Goal: Book appointment/travel/reservation

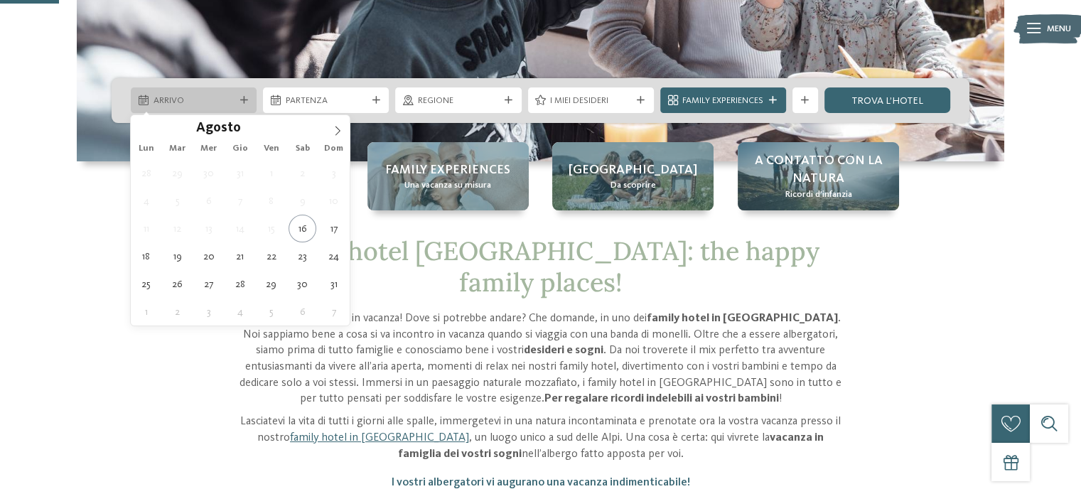
click at [182, 94] on div "Arrivo" at bounding box center [193, 101] width 87 height 14
click at [333, 128] on icon at bounding box center [338, 131] width 10 height 10
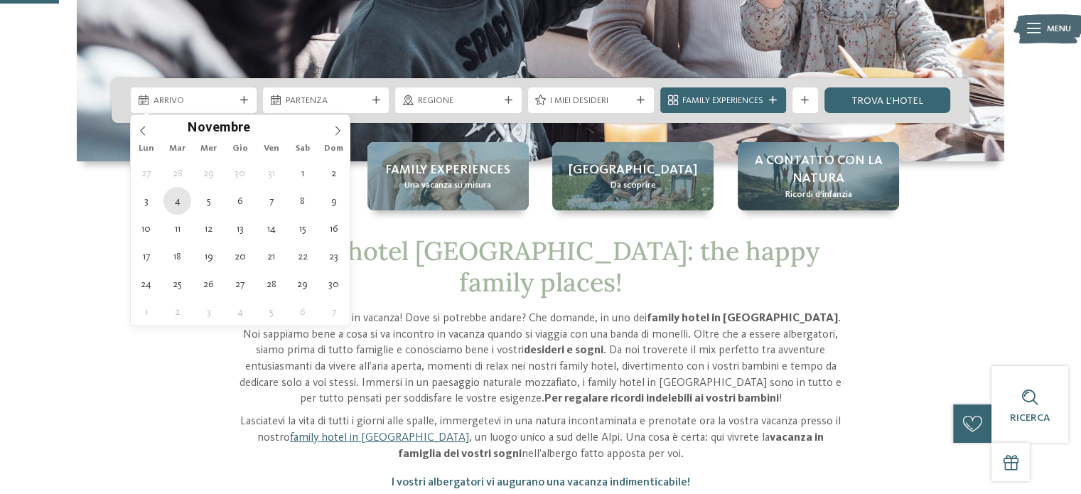
type div "[DATE]"
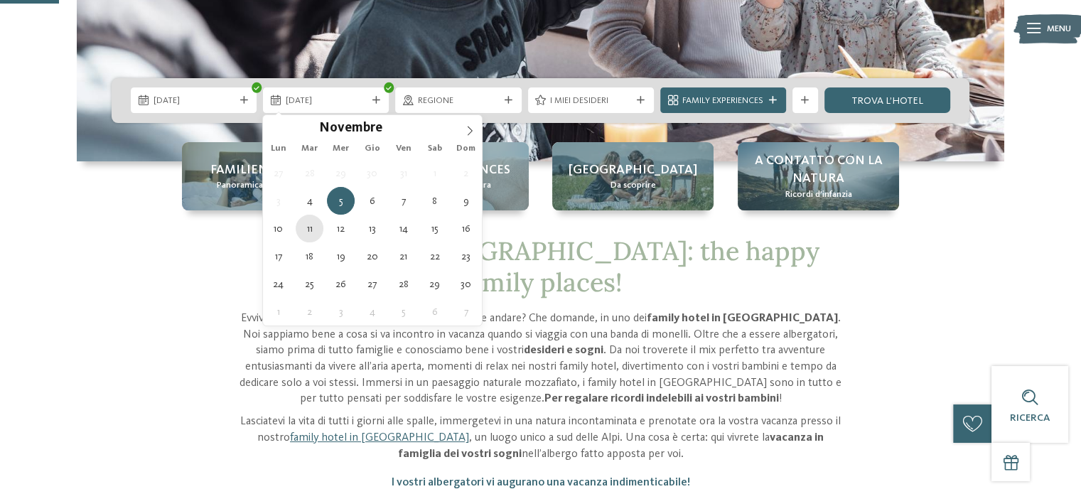
type div "[DATE]"
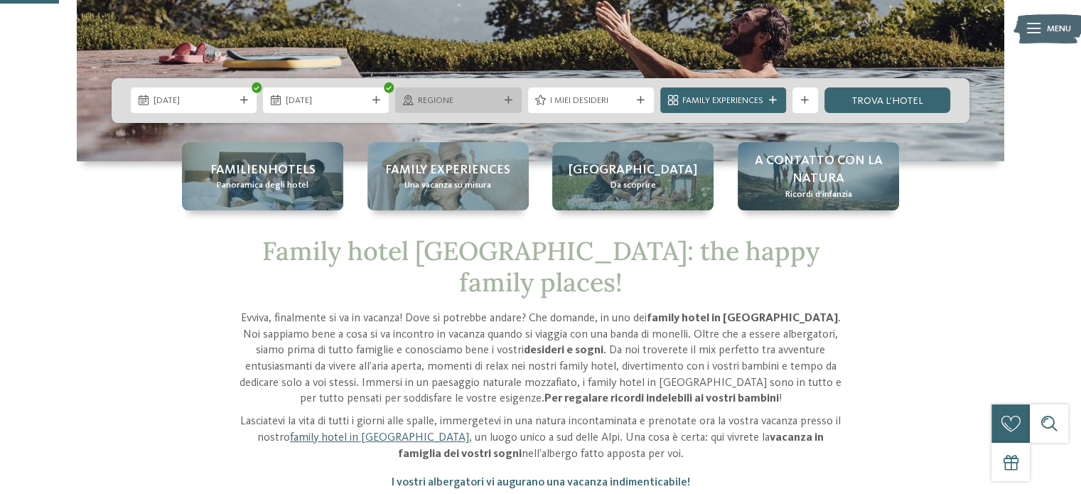
click at [444, 91] on div "Regione" at bounding box center [458, 100] width 126 height 26
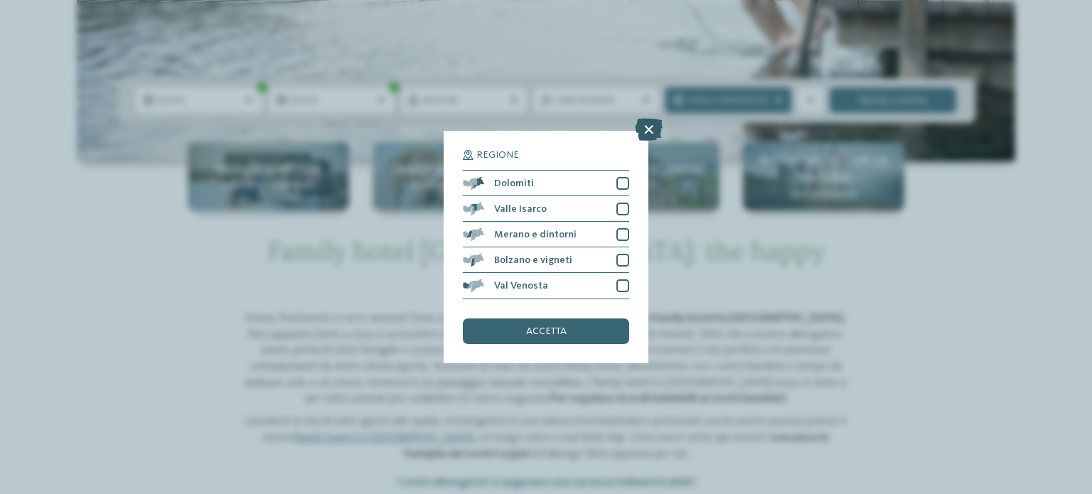
click at [643, 135] on icon at bounding box center [649, 130] width 28 height 23
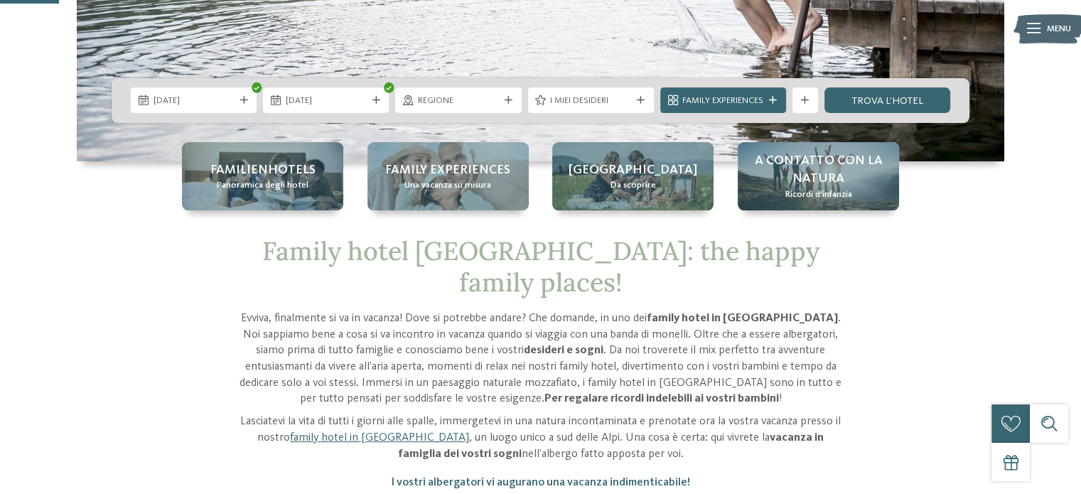
click at [584, 97] on span "I miei desideri" at bounding box center [590, 101] width 81 height 13
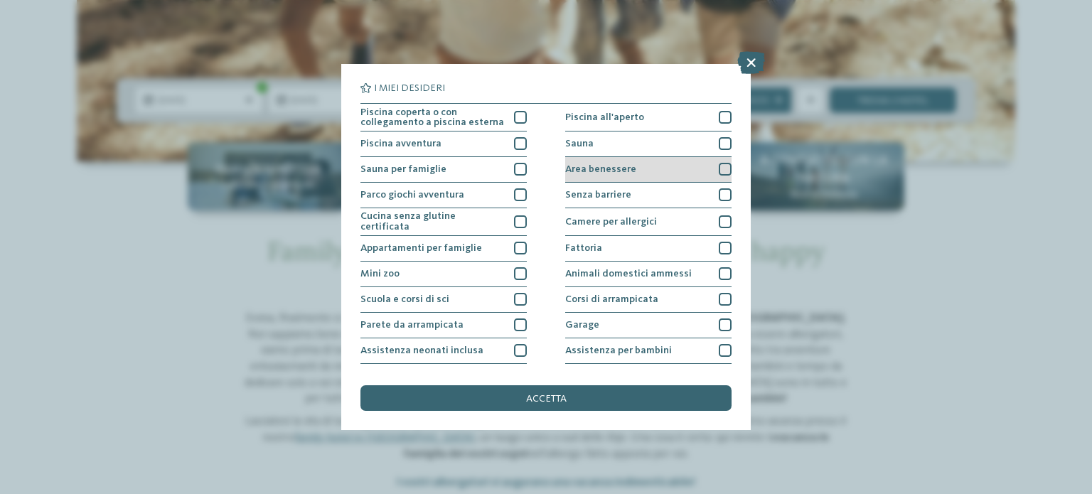
click at [717, 161] on div "Area benessere" at bounding box center [648, 170] width 166 height 26
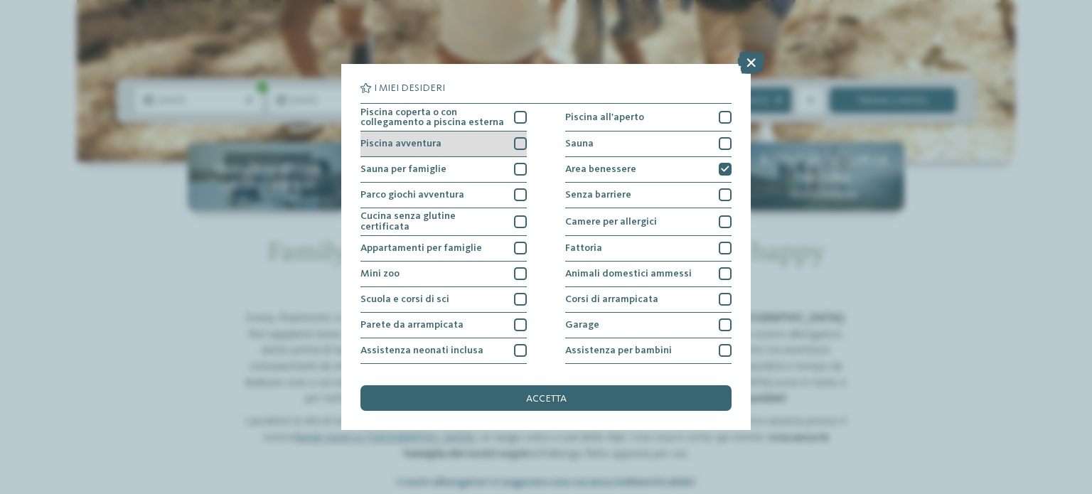
click at [514, 143] on div at bounding box center [520, 143] width 13 height 13
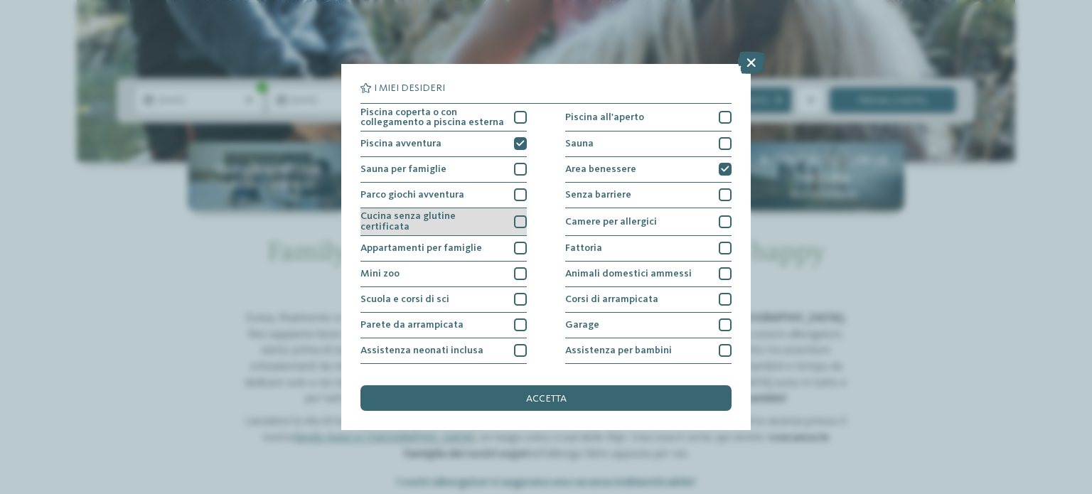
click at [503, 218] on div "Cucina senza glutine certificata" at bounding box center [443, 222] width 166 height 28
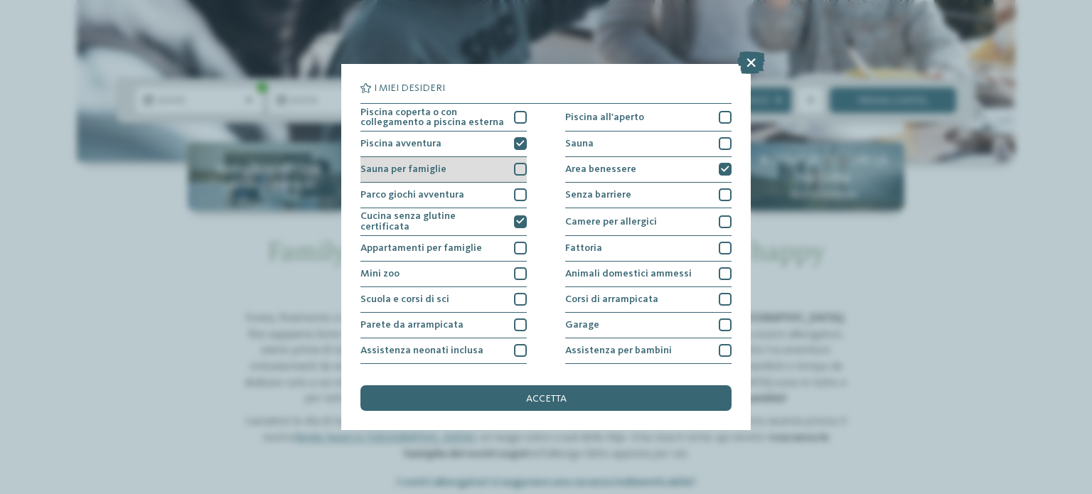
click at [515, 173] on div at bounding box center [520, 169] width 13 height 13
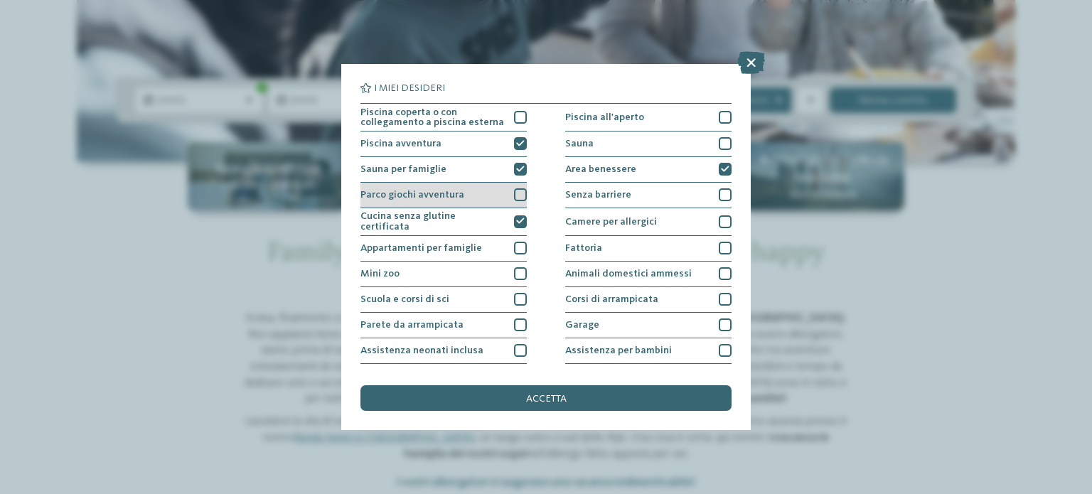
click at [521, 192] on div at bounding box center [520, 194] width 13 height 13
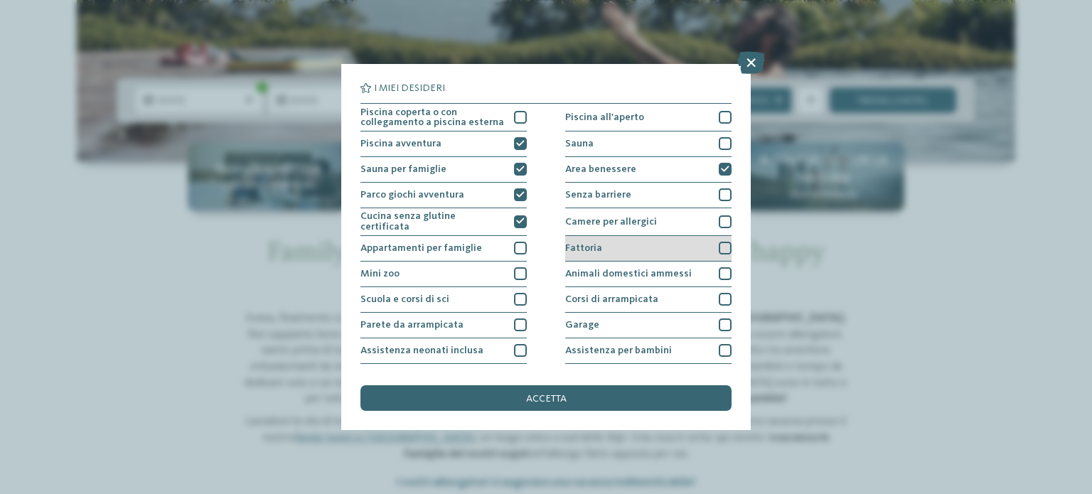
click at [719, 245] on div at bounding box center [725, 248] width 13 height 13
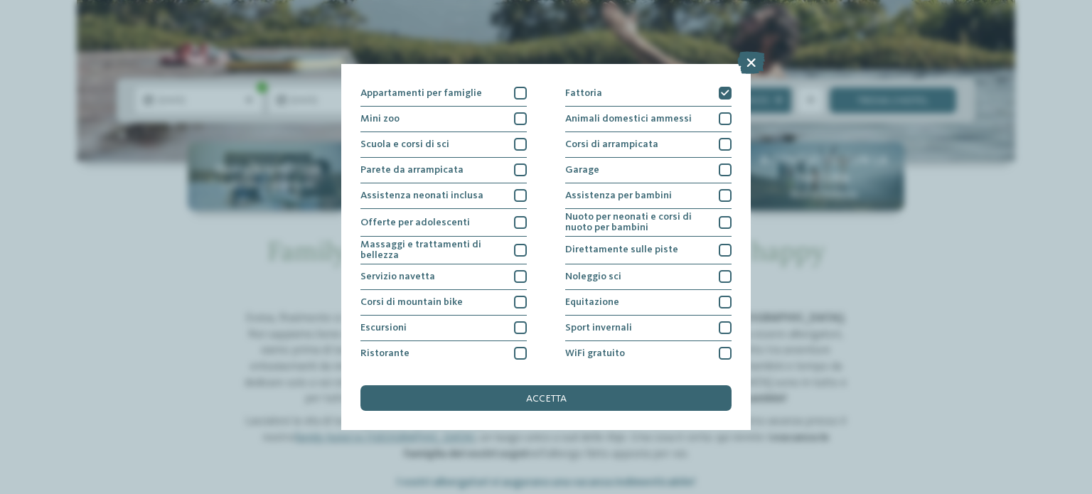
scroll to position [178, 0]
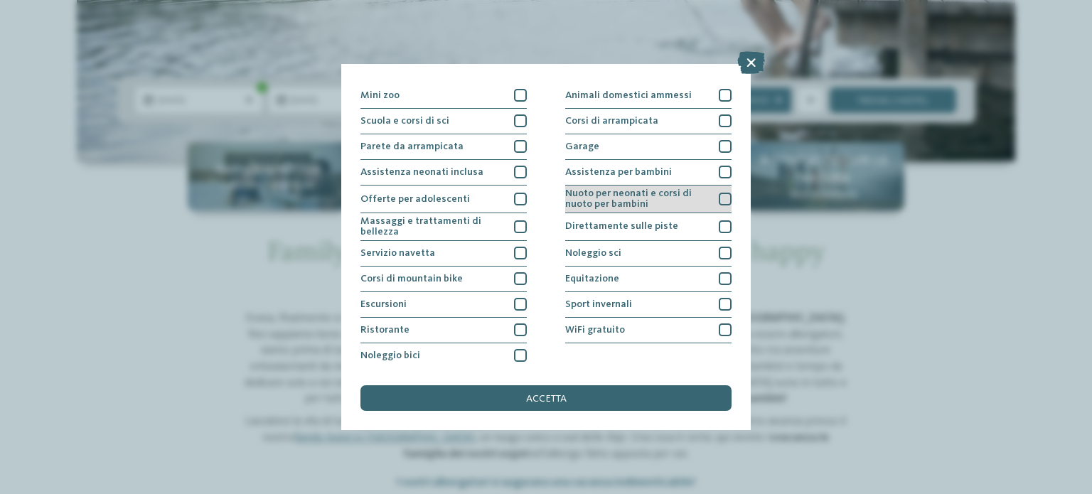
click at [720, 200] on div at bounding box center [725, 199] width 13 height 13
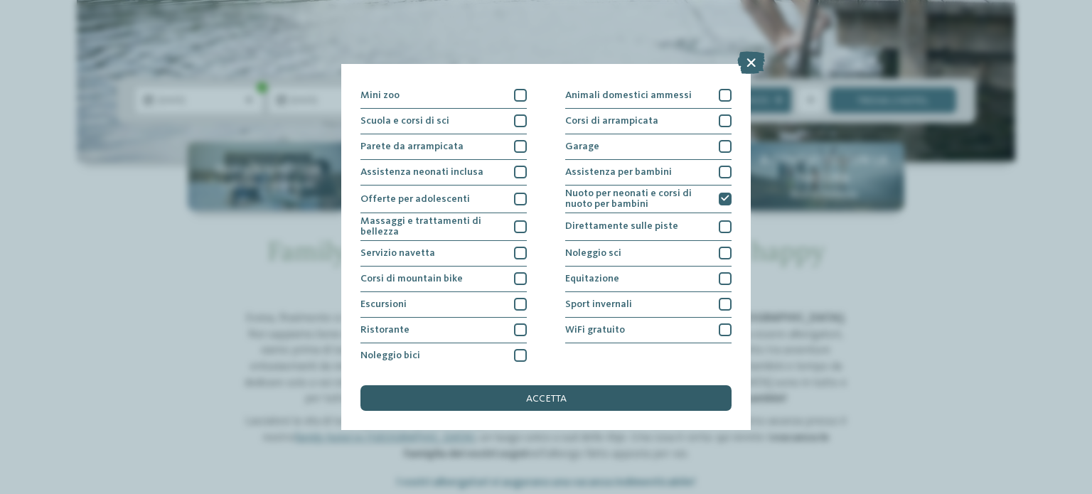
click at [556, 410] on div "accetta" at bounding box center [545, 398] width 371 height 26
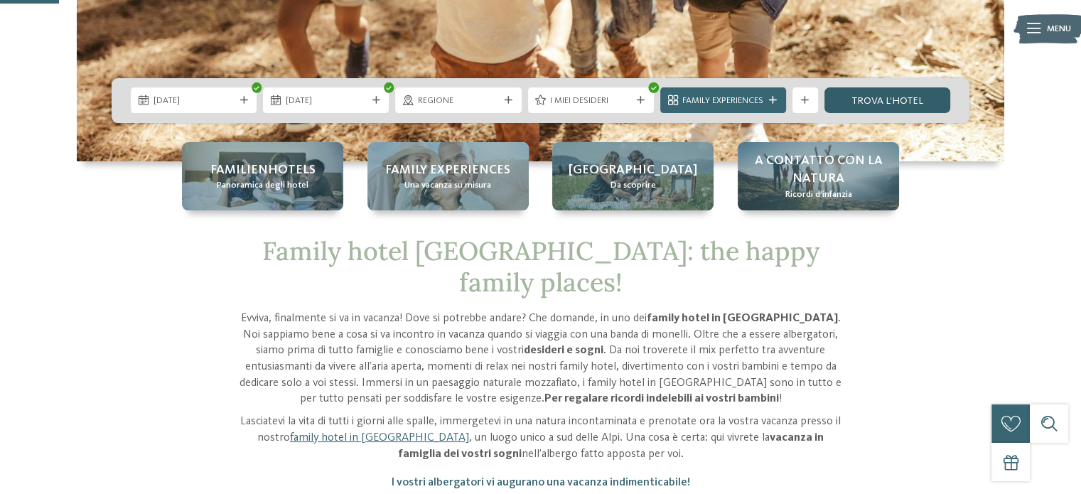
click at [852, 100] on link "trova l’hotel" at bounding box center [888, 100] width 126 height 26
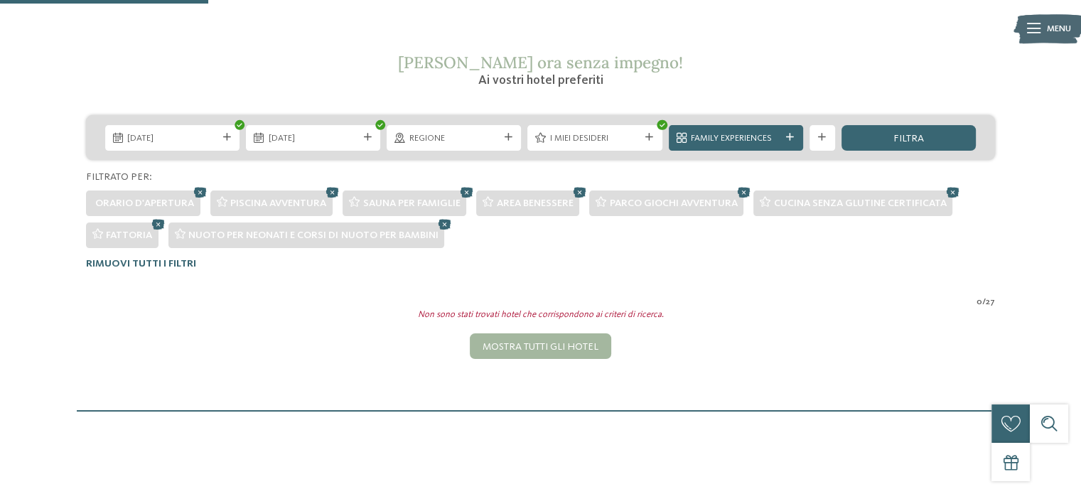
scroll to position [222, 0]
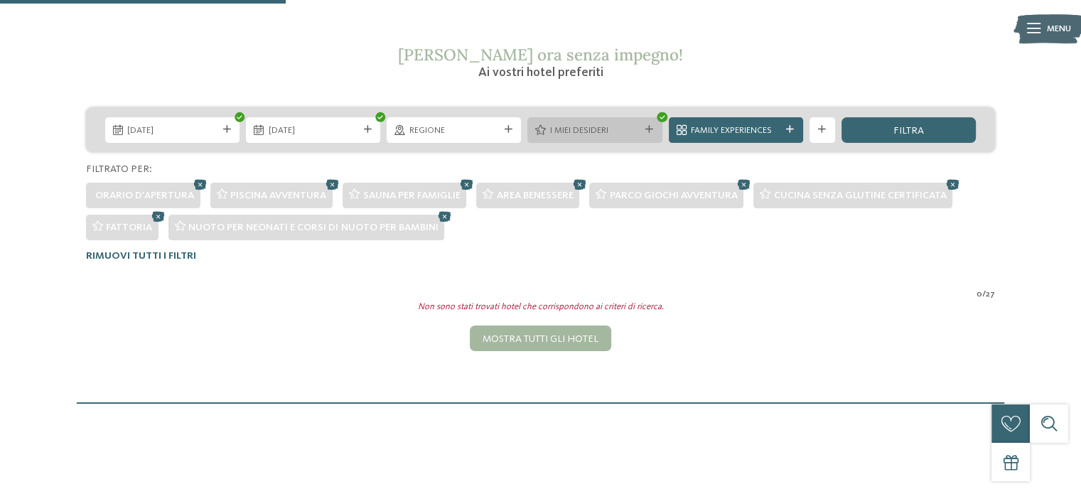
click at [638, 124] on span "I miei desideri" at bounding box center [595, 130] width 90 height 13
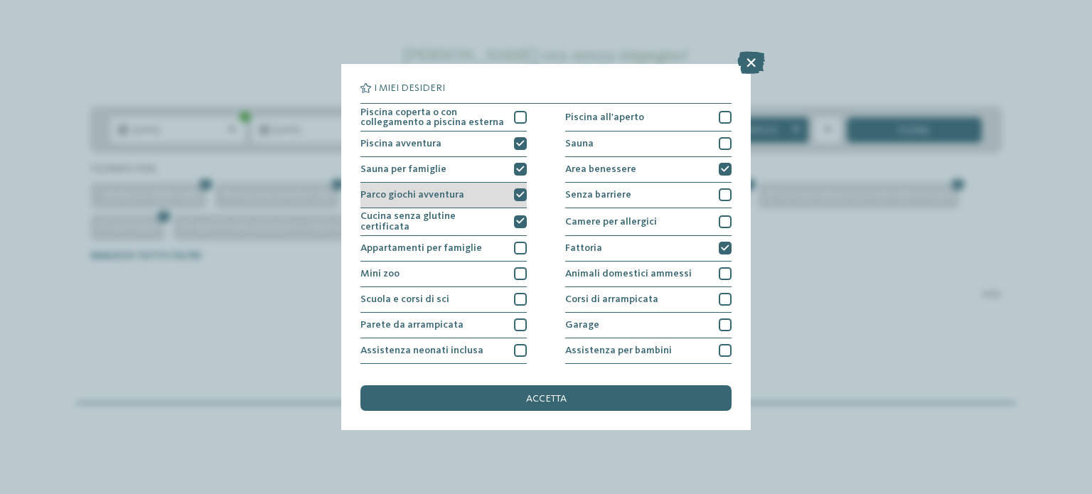
click at [513, 183] on div "Parco giochi avventura" at bounding box center [443, 196] width 166 height 26
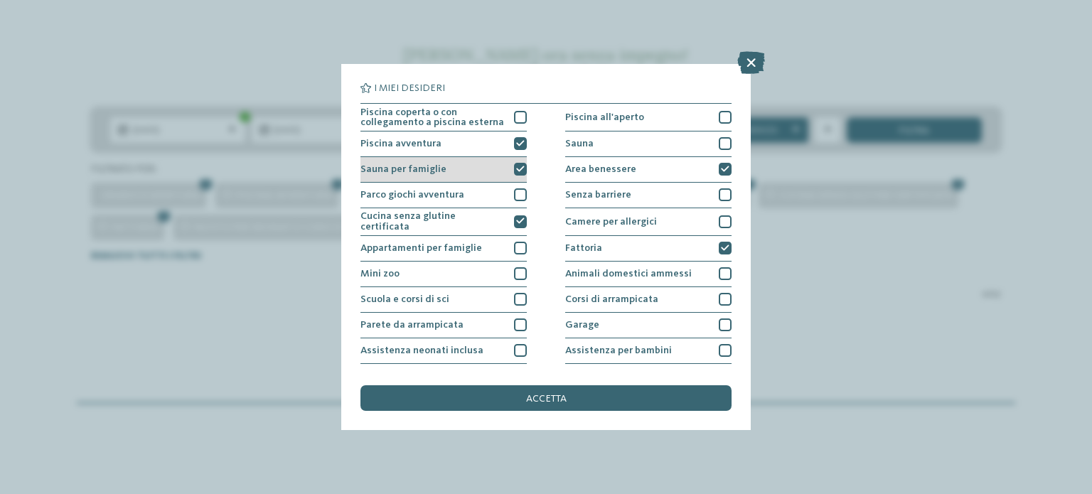
click at [517, 173] on icon at bounding box center [520, 170] width 9 height 8
click at [517, 144] on icon at bounding box center [520, 144] width 9 height 8
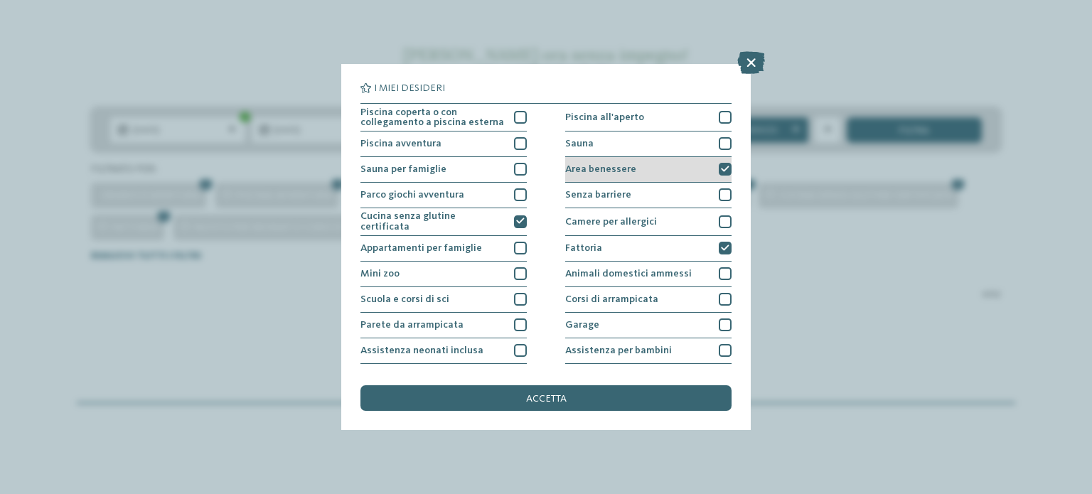
click at [696, 169] on div "Area benessere" at bounding box center [648, 170] width 166 height 26
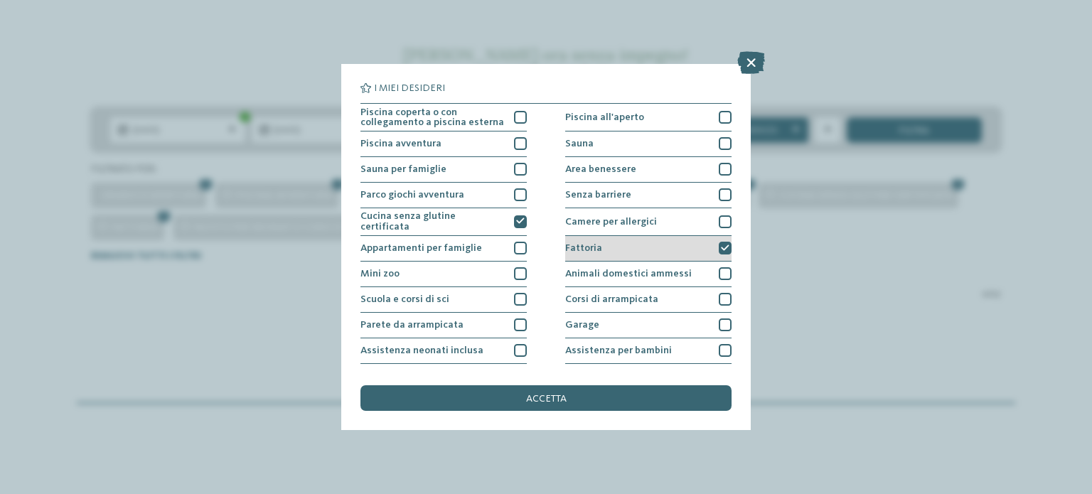
click at [719, 250] on div at bounding box center [725, 248] width 13 height 13
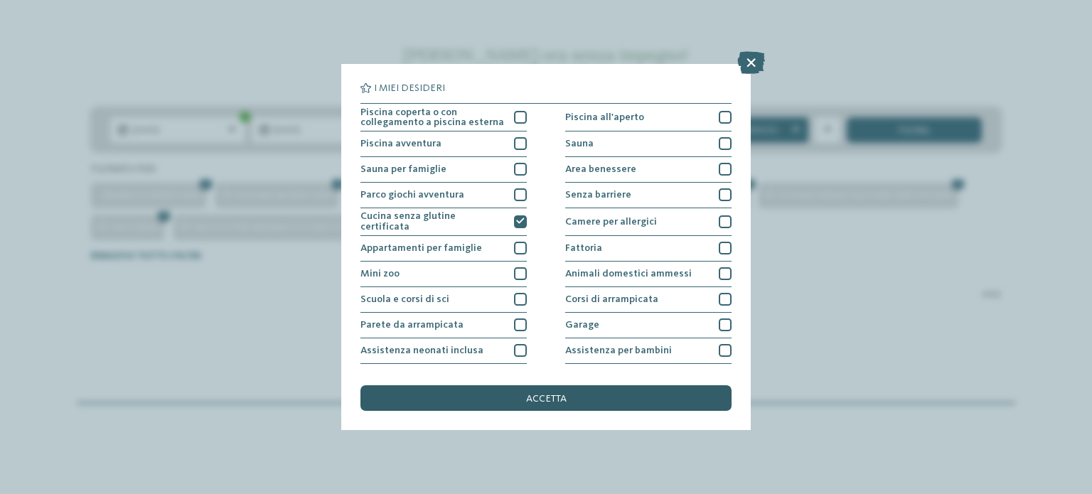
click at [606, 398] on div "accetta" at bounding box center [545, 398] width 371 height 26
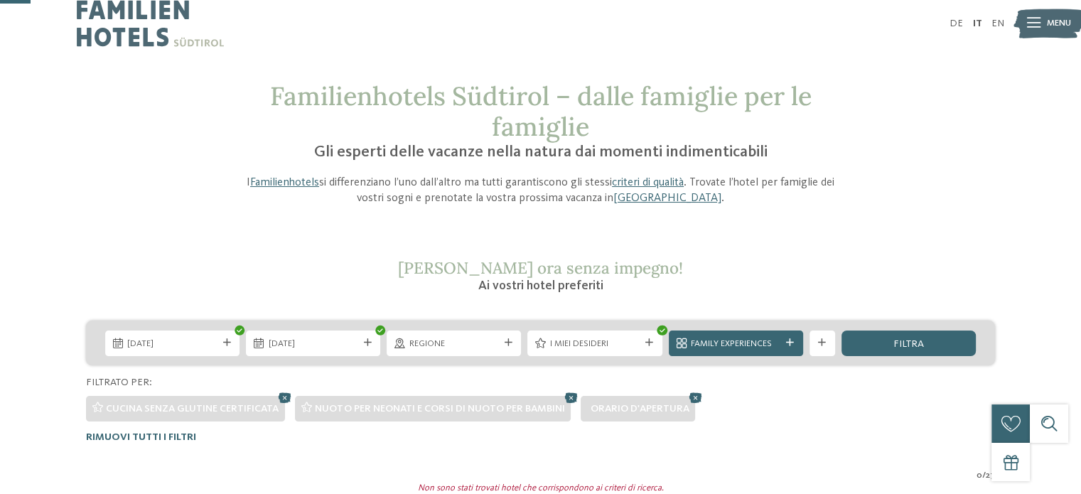
scroll to position [0, 0]
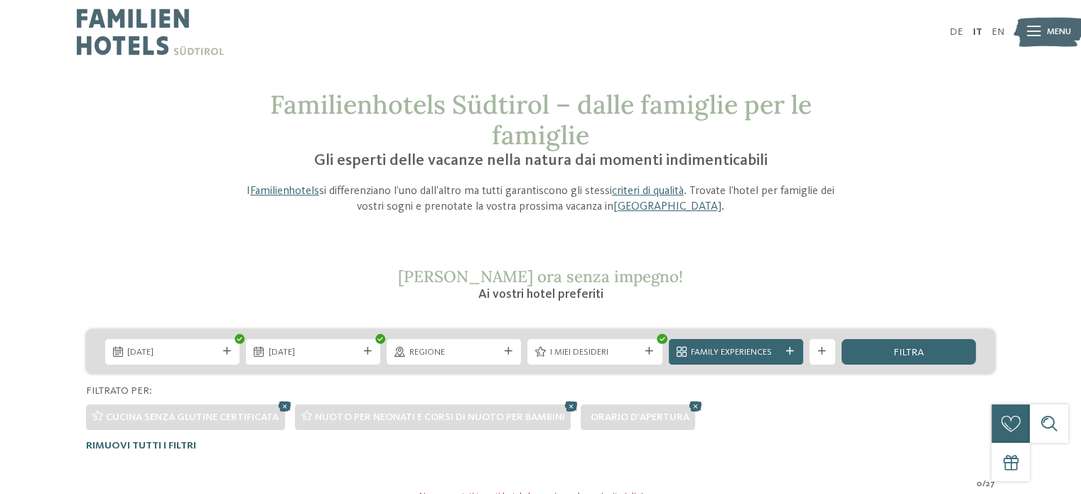
click at [603, 336] on div "04.11.2025 11.11.2025" at bounding box center [540, 351] width 909 height 45
click at [606, 350] on span "I miei desideri" at bounding box center [595, 352] width 90 height 13
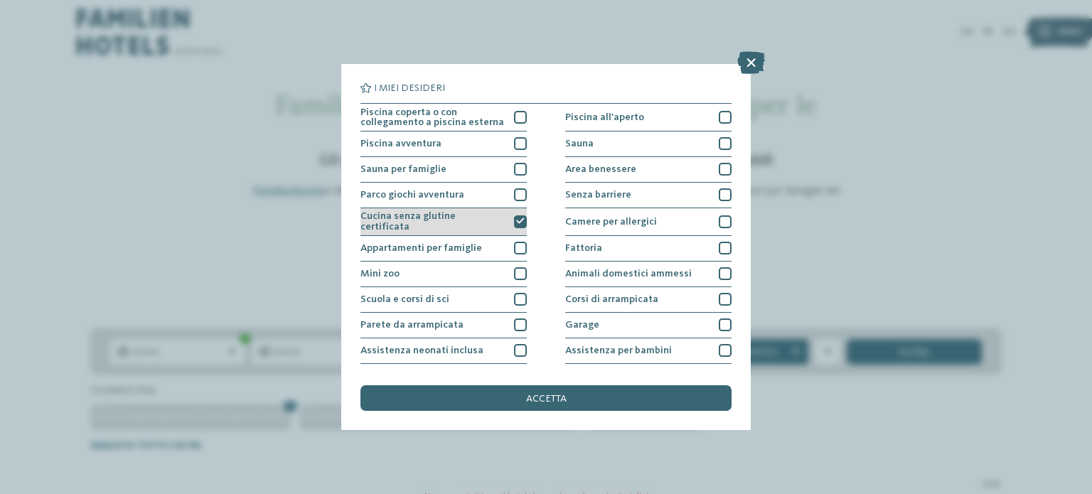
click at [515, 224] on div at bounding box center [520, 221] width 13 height 13
click at [732, 198] on div "I miei desideri Piscina coperta o con collegamento a piscina esterna Piscina al…" at bounding box center [546, 247] width 410 height 366
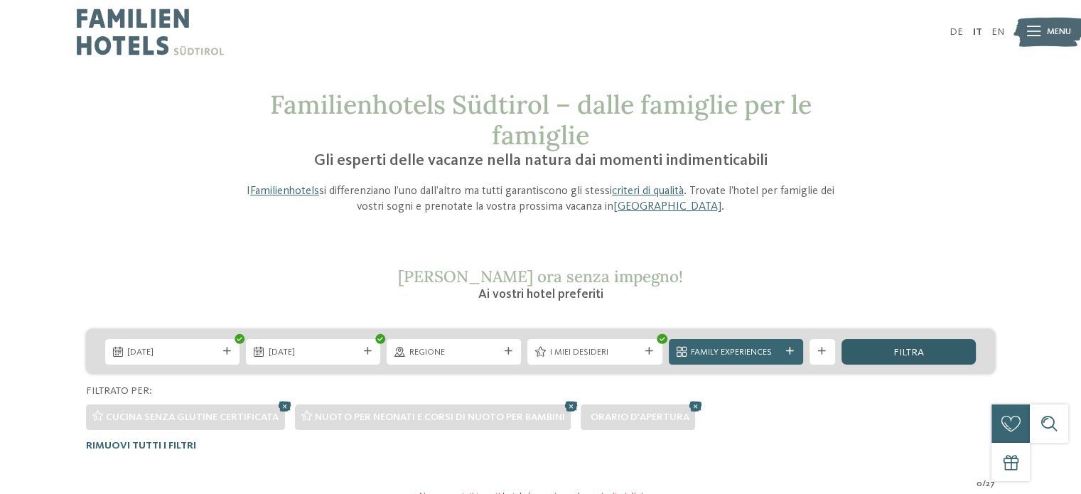
click at [847, 352] on div "filtra" at bounding box center [909, 352] width 134 height 26
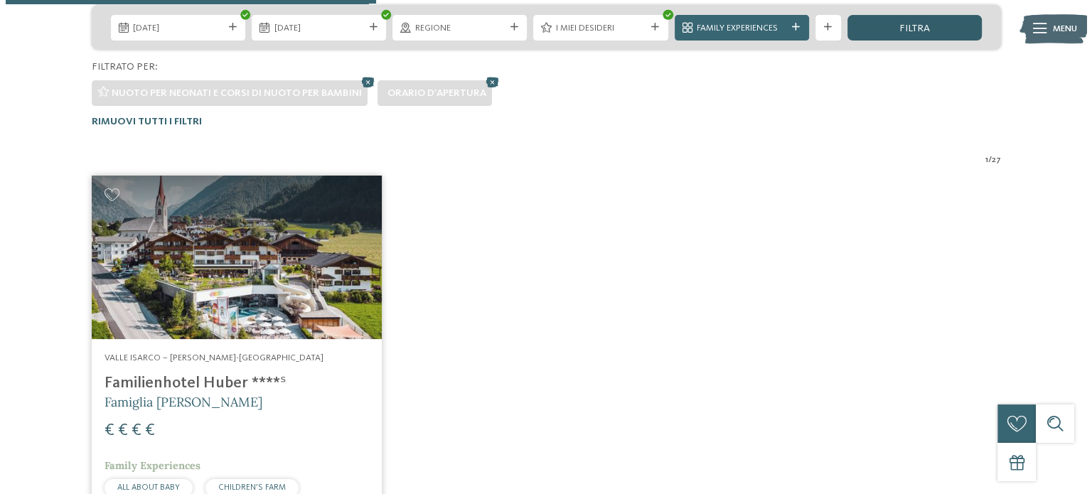
scroll to position [412, 0]
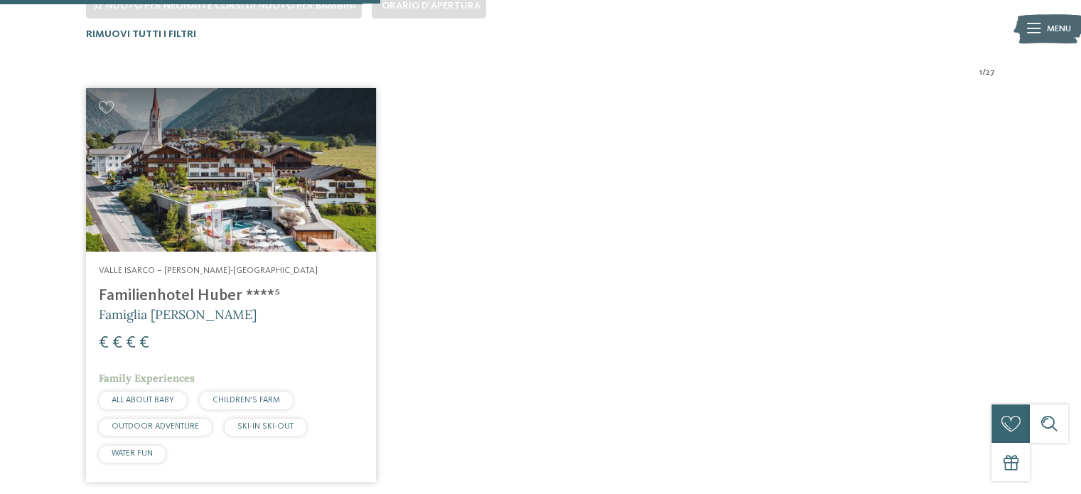
click at [218, 245] on img at bounding box center [231, 170] width 290 height 164
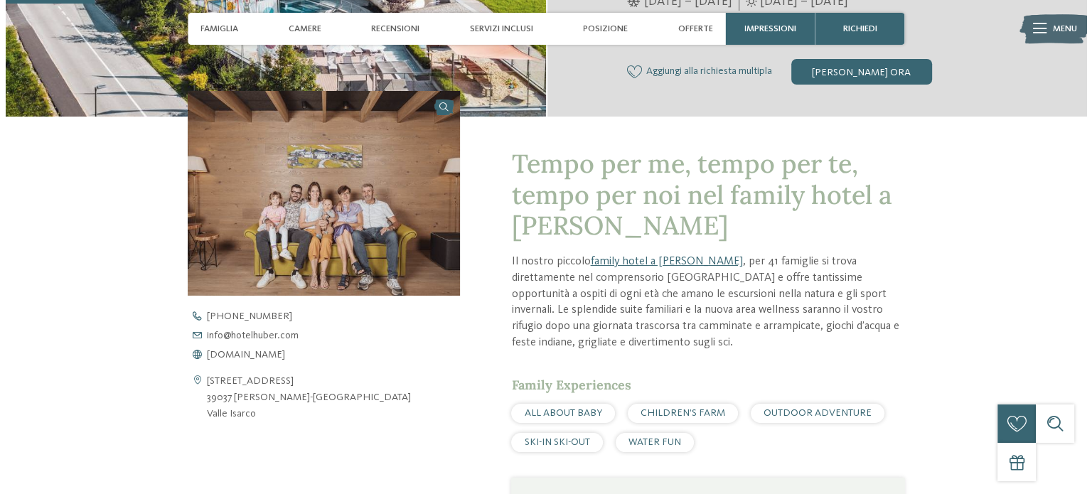
scroll to position [390, 0]
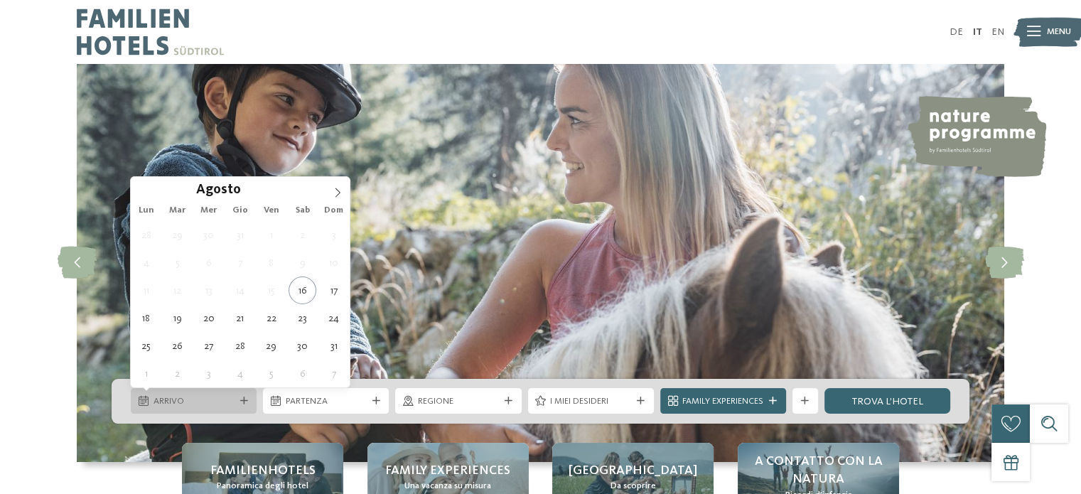
click at [233, 395] on span "Arrivo" at bounding box center [194, 401] width 81 height 13
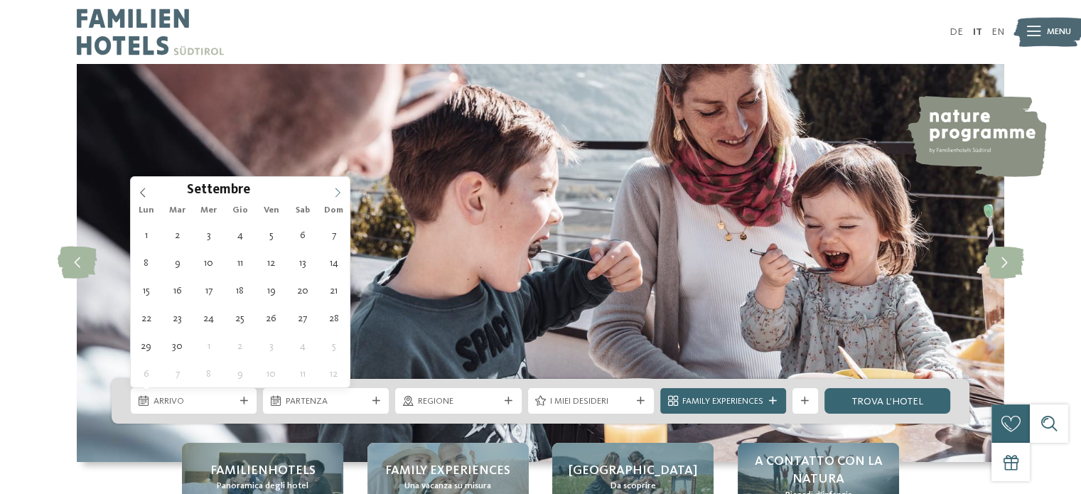
click at [340, 188] on icon at bounding box center [338, 193] width 10 height 10
type div "[DATE]"
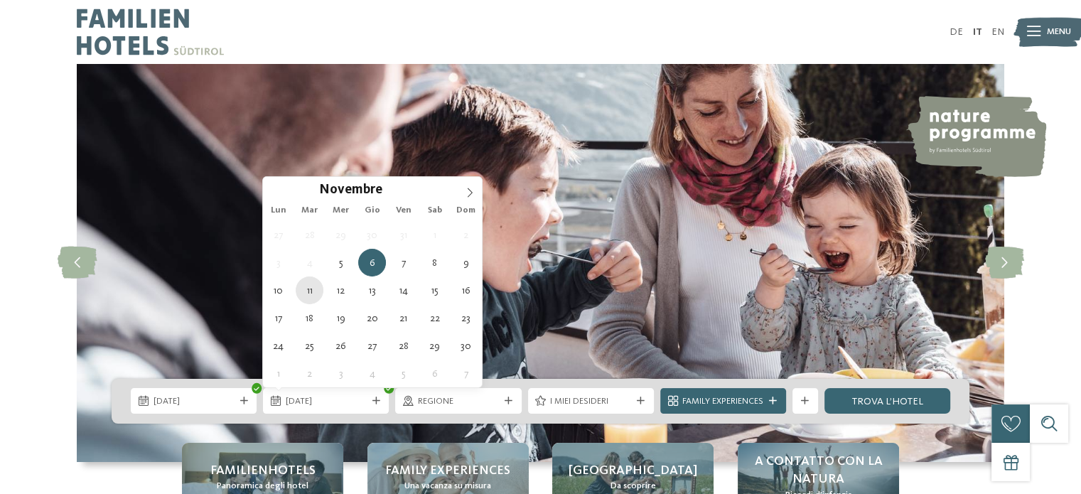
type div "[DATE]"
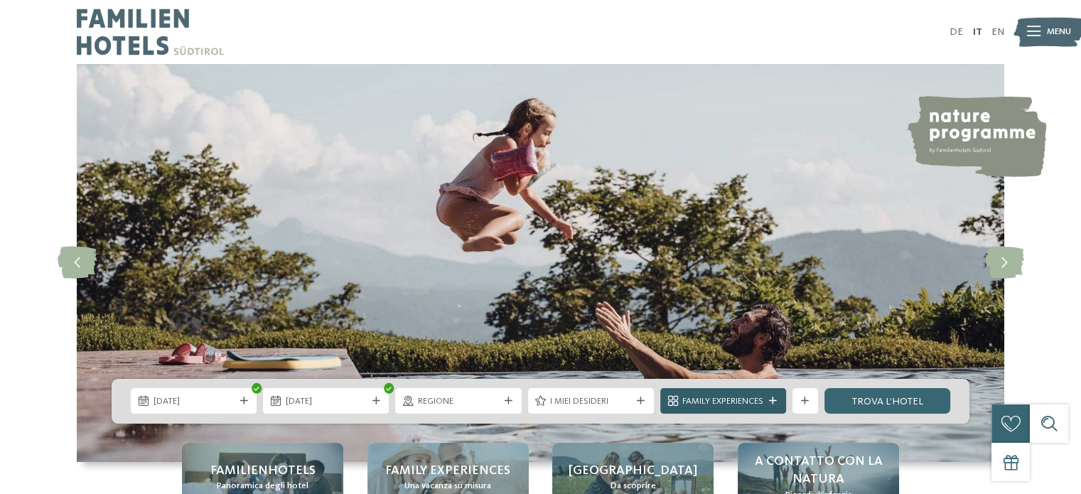
click at [754, 400] on span "Family Experiences" at bounding box center [723, 401] width 81 height 13
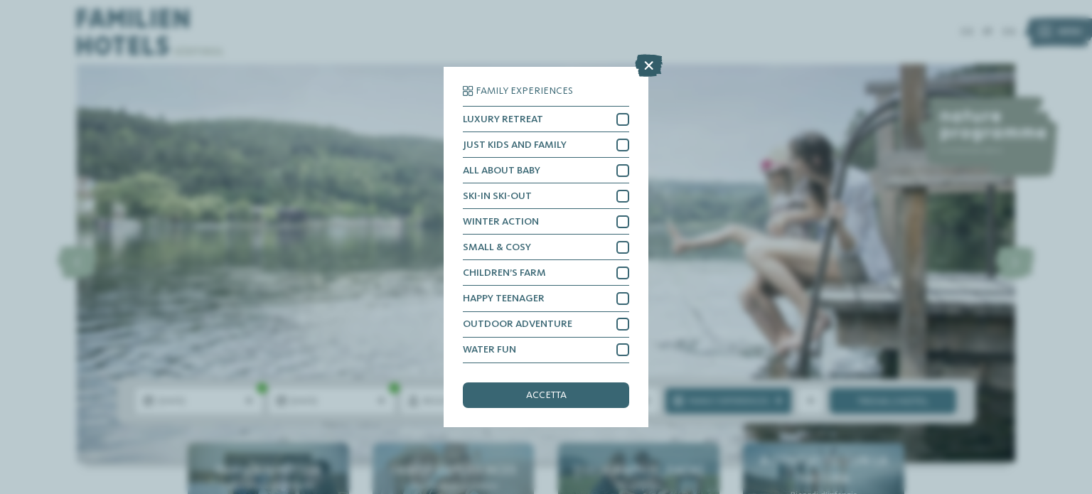
click at [658, 60] on icon at bounding box center [649, 66] width 28 height 23
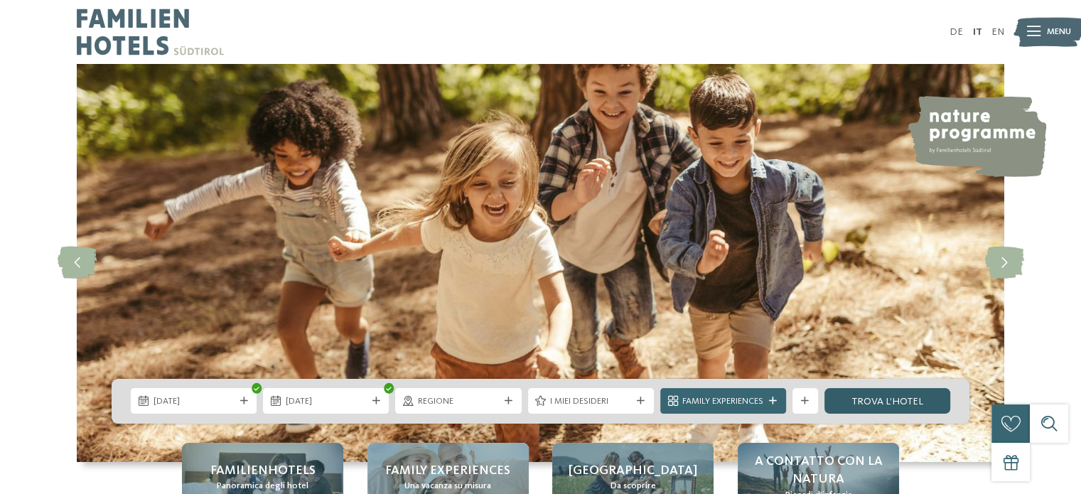
click at [882, 402] on link "trova l’hotel" at bounding box center [888, 401] width 126 height 26
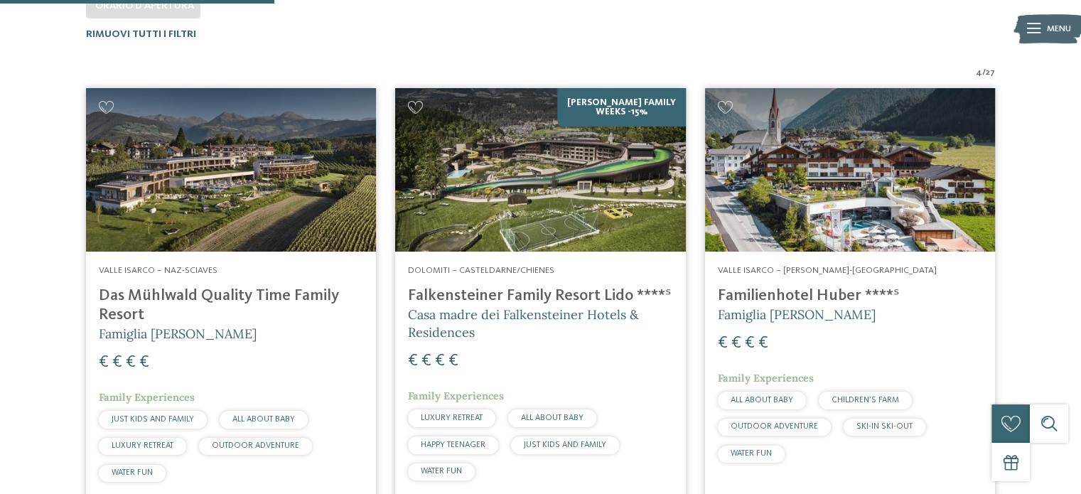
click at [934, 490] on link "Valle Isarco – [PERSON_NAME]-[GEOGRAPHIC_DATA] Familienhotel [PERSON_NAME] ****…" at bounding box center [850, 294] width 290 height 413
